Goal: Find specific page/section: Find specific page/section

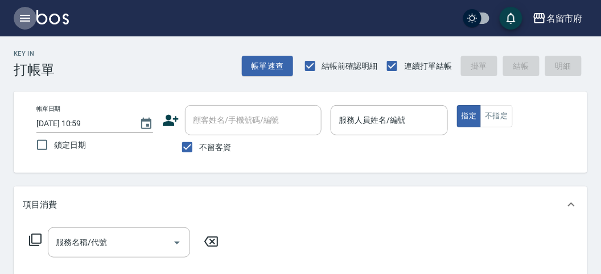
click at [27, 15] on icon "button" at bounding box center [25, 18] width 10 height 7
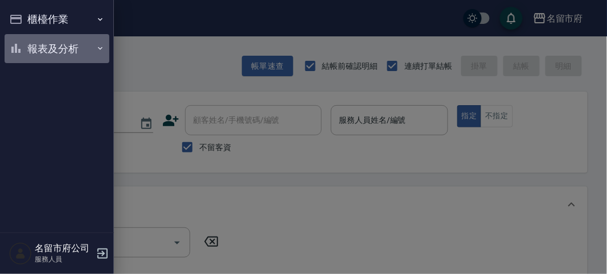
click at [31, 50] on button "報表及分析" at bounding box center [57, 49] width 105 height 30
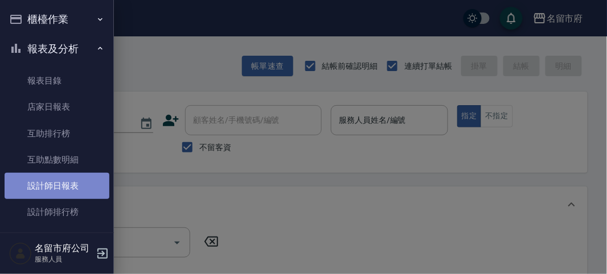
click at [57, 182] on link "設計師日報表" at bounding box center [57, 186] width 105 height 26
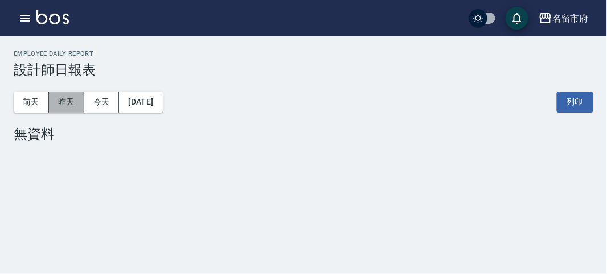
click at [64, 104] on button "昨天" at bounding box center [66, 102] width 35 height 21
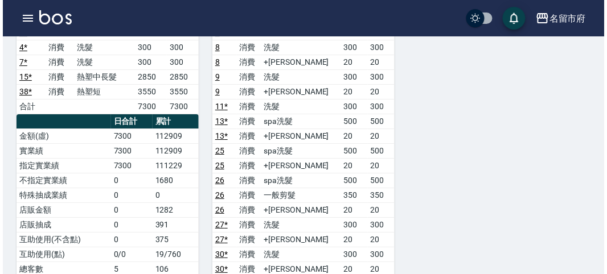
scroll to position [948, 0]
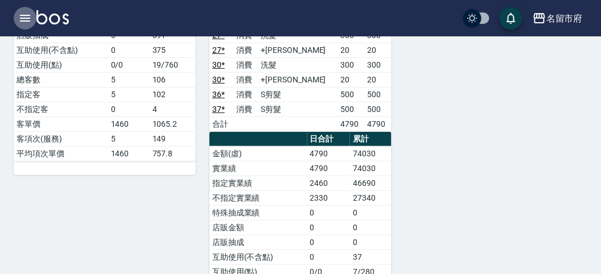
click at [29, 15] on icon "button" at bounding box center [25, 18] width 10 height 7
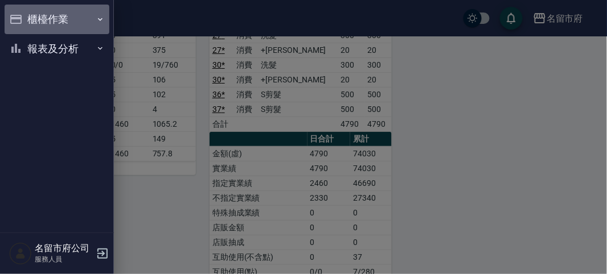
click at [53, 24] on button "櫃檯作業" at bounding box center [57, 20] width 105 height 30
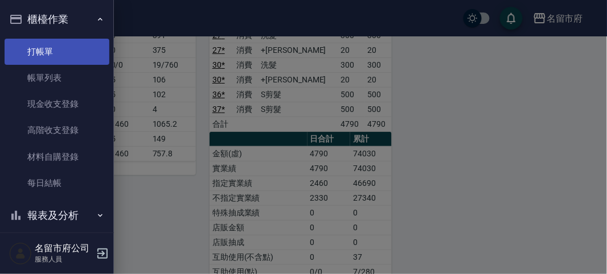
click at [68, 57] on link "打帳單" at bounding box center [57, 52] width 105 height 26
